Goal: Ask a question

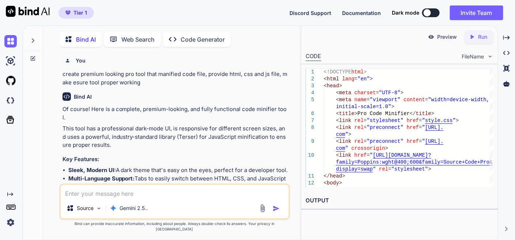
scroll to position [10531, 0]
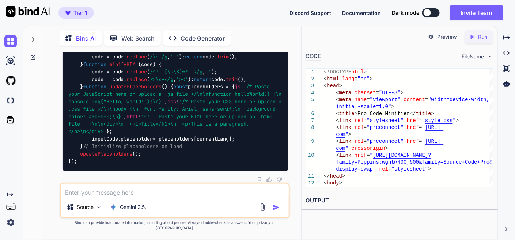
type textarea "x"
click at [10, 40] on img at bounding box center [10, 41] width 12 height 12
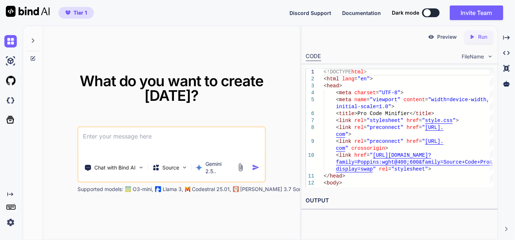
click at [171, 132] on textarea at bounding box center [172, 141] width 186 height 27
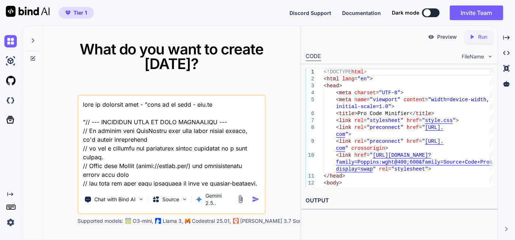
scroll to position [14975, 0]
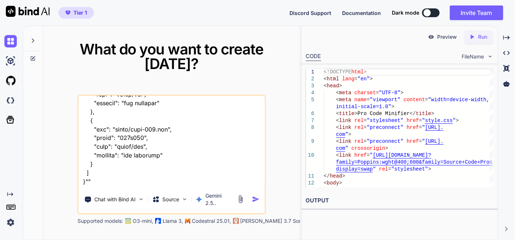
click at [122, 177] on textarea at bounding box center [172, 141] width 186 height 91
paste textarea "here is js code - app.js "pdfjsLib.GlobalWorkerOptions.workerSrc="[URL][DOMAIN_…"
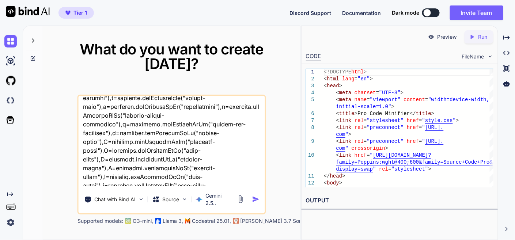
scroll to position [23300, 0]
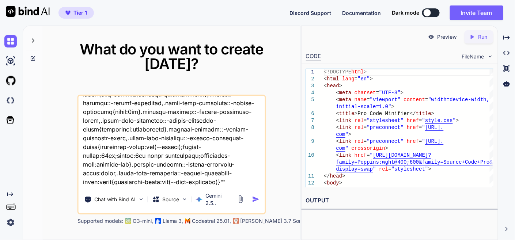
click at [247, 174] on textarea at bounding box center [172, 141] width 186 height 91
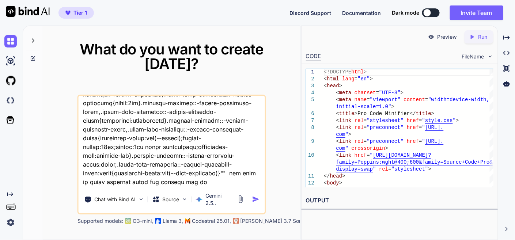
type textarea "this is original file - "here is js code - app.js "// --- IMPORTANT NOTE ON COD…"
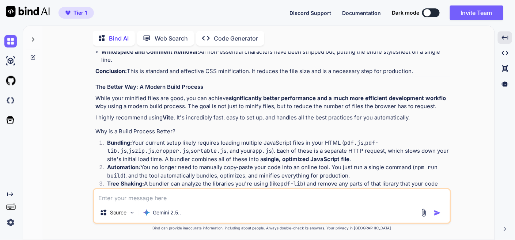
scroll to position [6055, 0]
